Goal: Check status: Check status

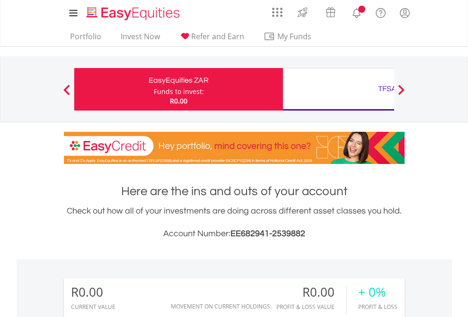
scroll to position [91, 148]
click at [154, 89] on div "Funds to invest:" at bounding box center [179, 91] width 50 height 9
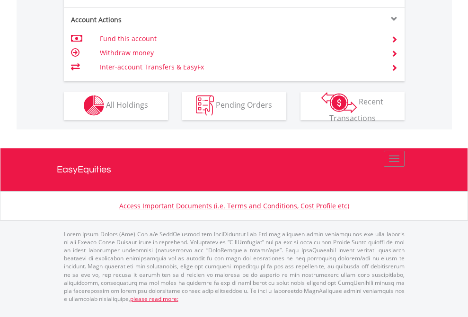
scroll to position [806, 0]
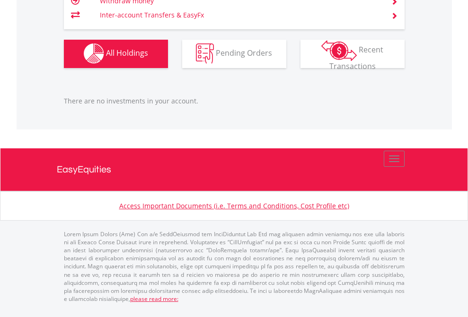
scroll to position [91, 148]
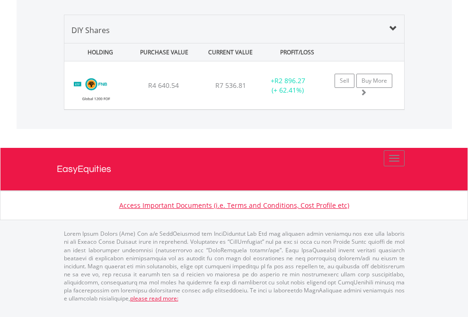
scroll to position [91, 148]
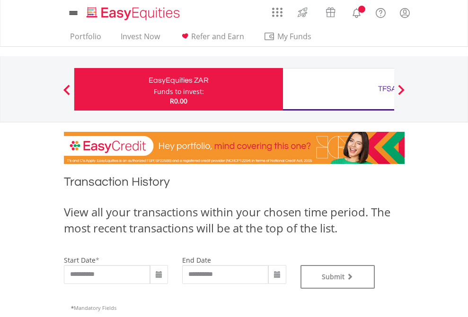
type input "**********"
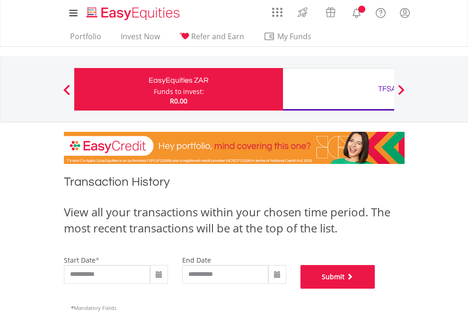
click at [375, 289] on button "Submit" at bounding box center [337, 277] width 75 height 24
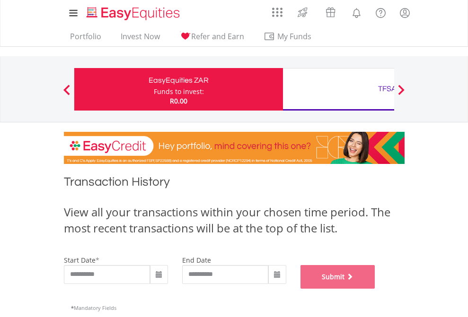
scroll to position [384, 0]
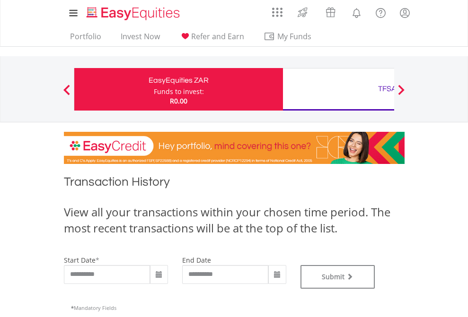
click at [338, 89] on div "TFSA" at bounding box center [386, 88] width 197 height 13
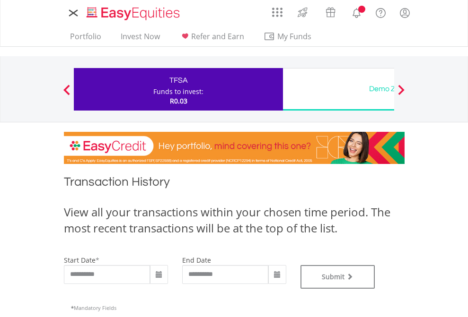
type input "**********"
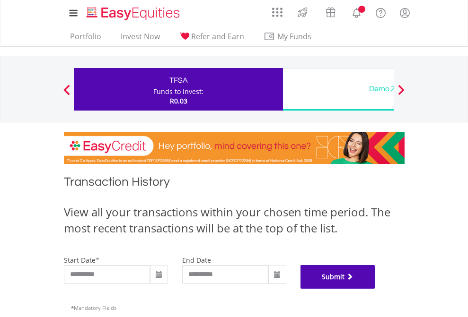
click at [375, 289] on button "Submit" at bounding box center [337, 277] width 75 height 24
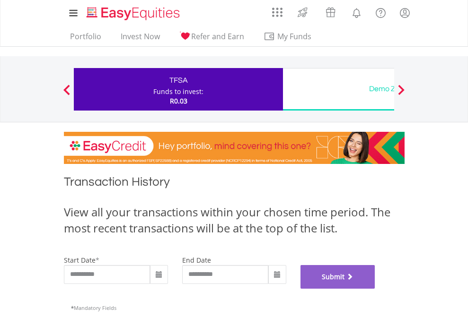
scroll to position [384, 0]
